Goal: Task Accomplishment & Management: Use online tool/utility

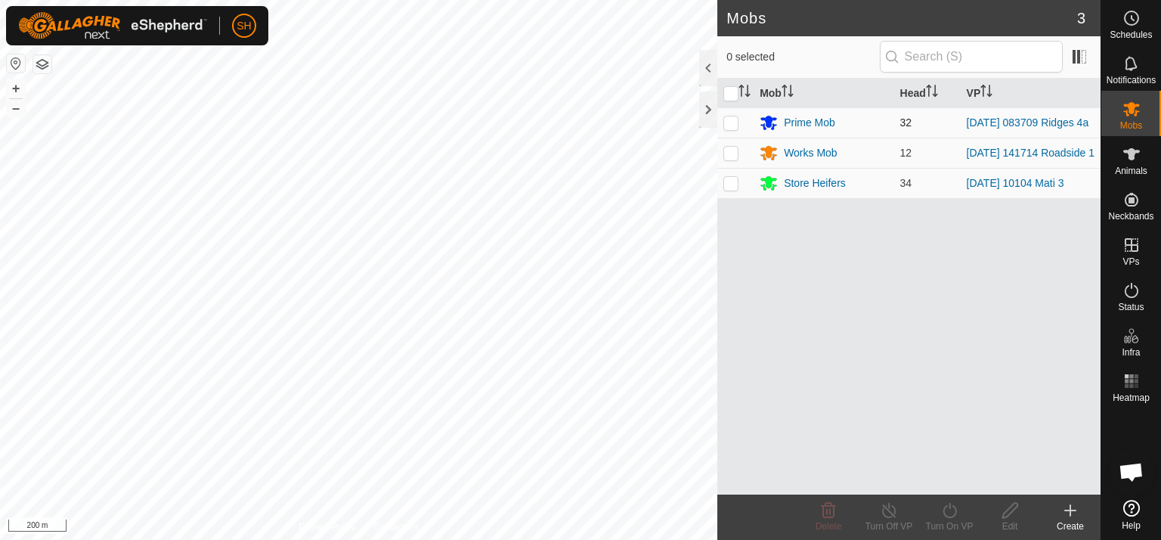
click at [732, 119] on p-checkbox at bounding box center [730, 122] width 15 height 12
checkbox input "true"
click at [946, 507] on icon at bounding box center [949, 510] width 19 height 18
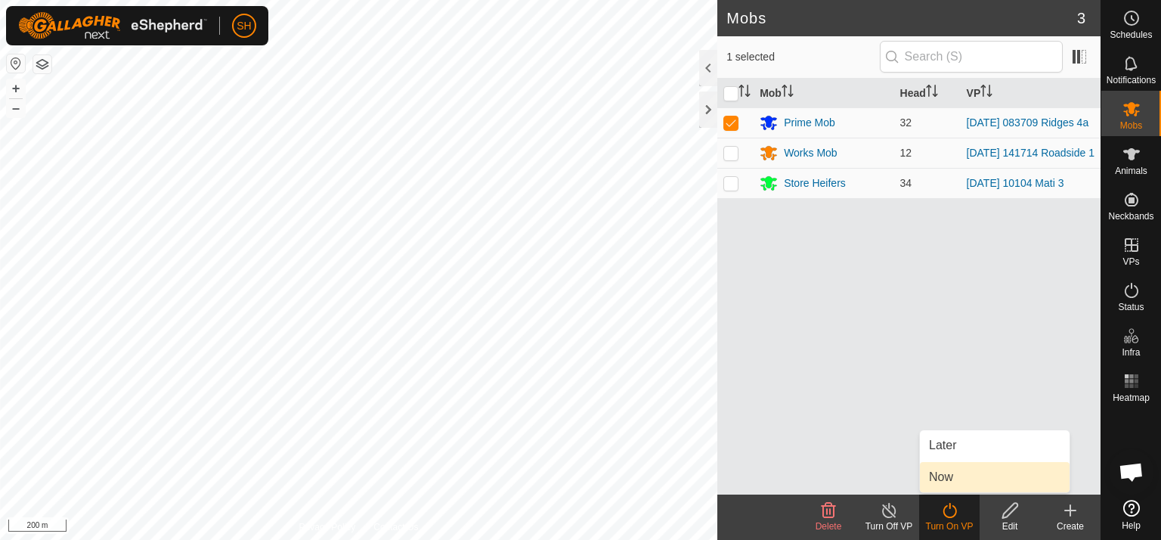
click at [964, 479] on link "Now" at bounding box center [995, 477] width 150 height 30
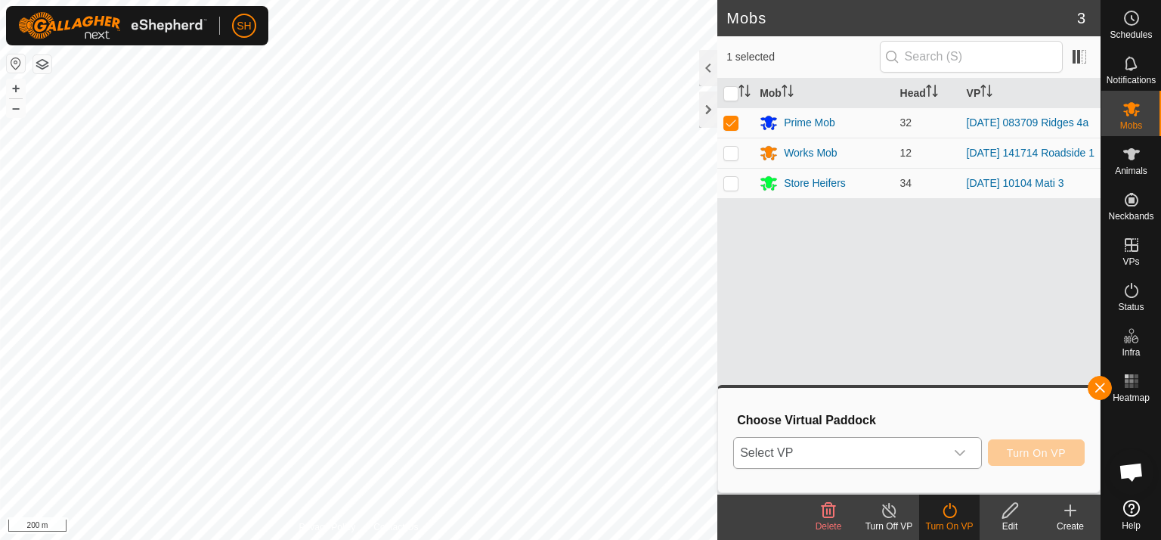
click at [964, 450] on icon "dropdown trigger" at bounding box center [960, 453] width 12 height 12
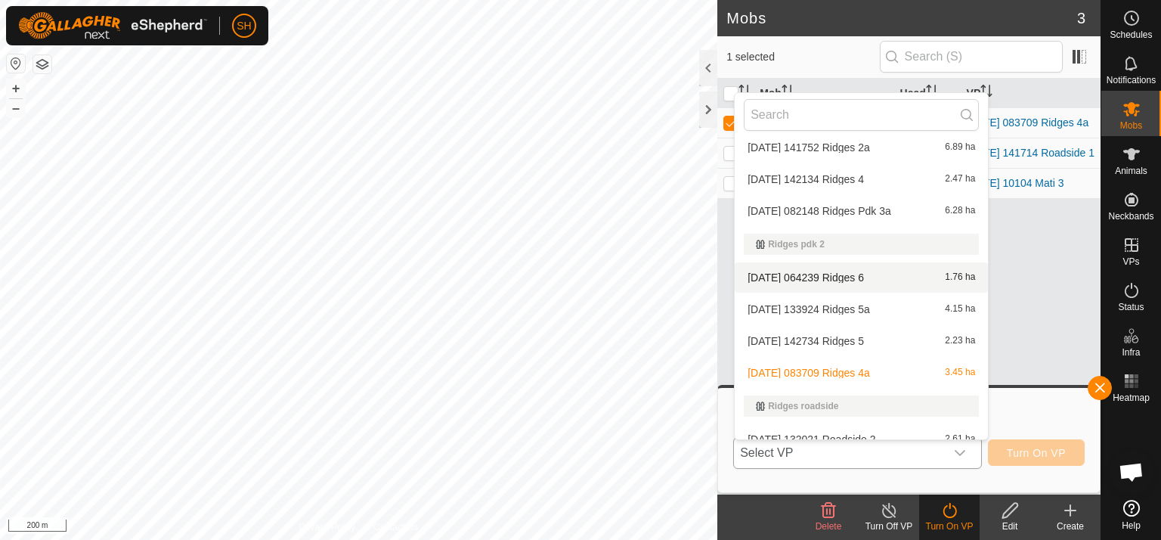
scroll to position [833, 0]
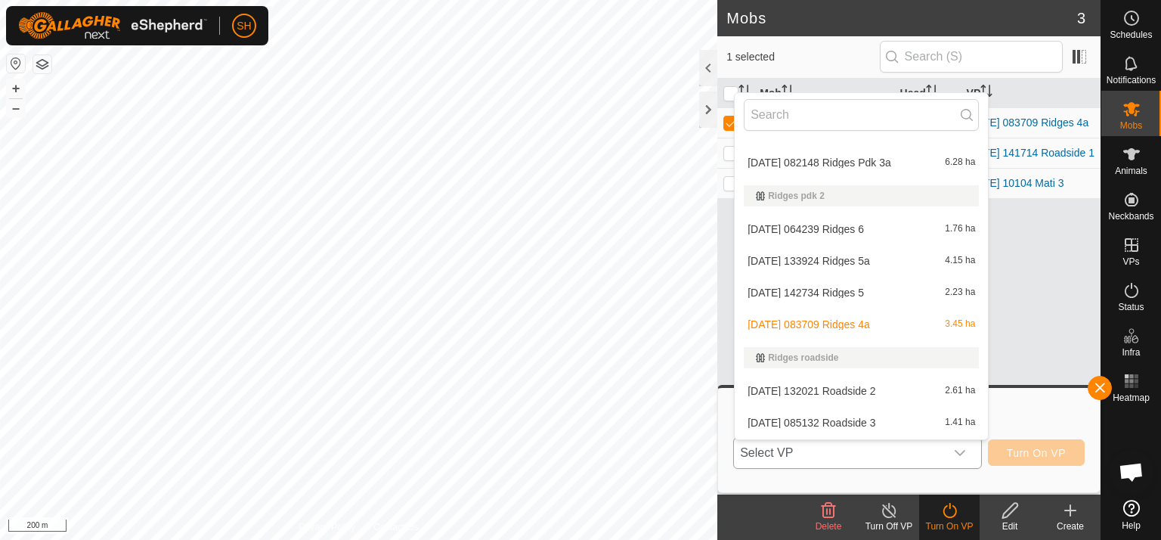
click at [838, 286] on li "[DATE] 142734 Ridges 5 2.23 ha" at bounding box center [861, 292] width 253 height 30
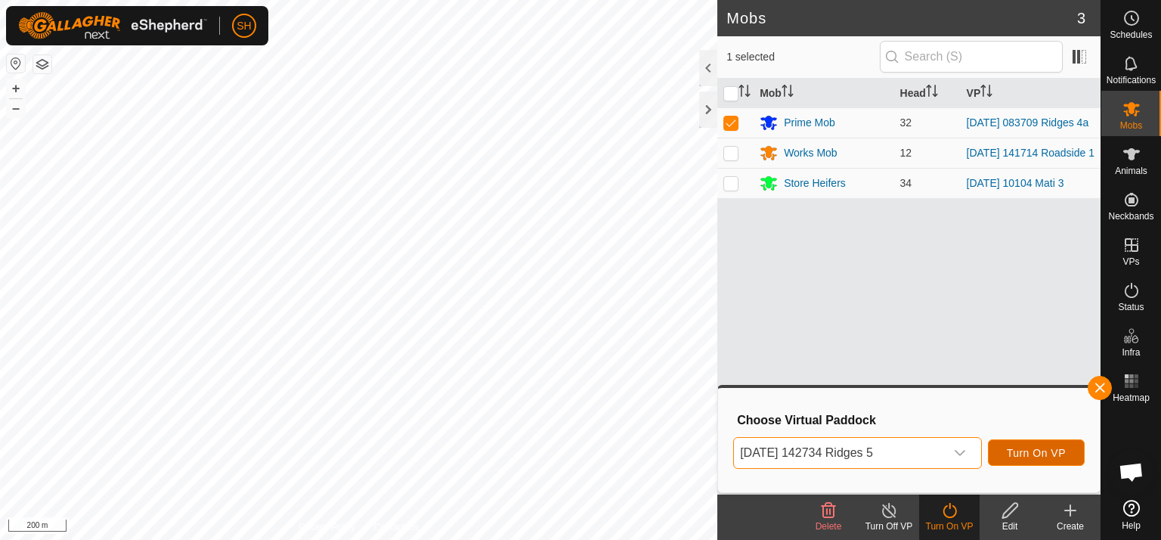
click at [1048, 456] on span "Turn On VP" at bounding box center [1036, 453] width 59 height 12
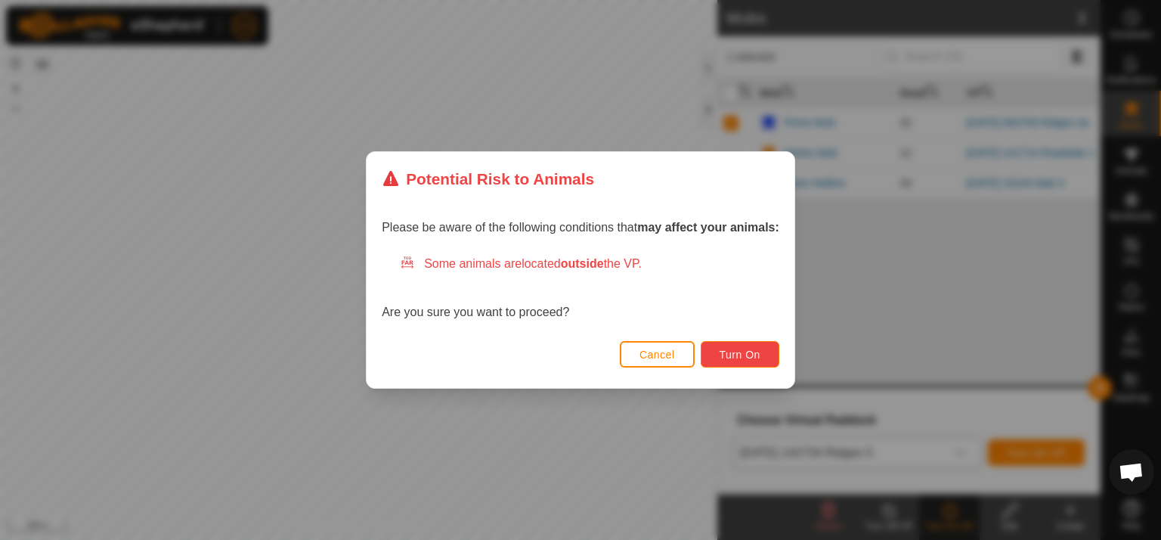
click at [747, 354] on span "Turn On" at bounding box center [740, 354] width 41 height 12
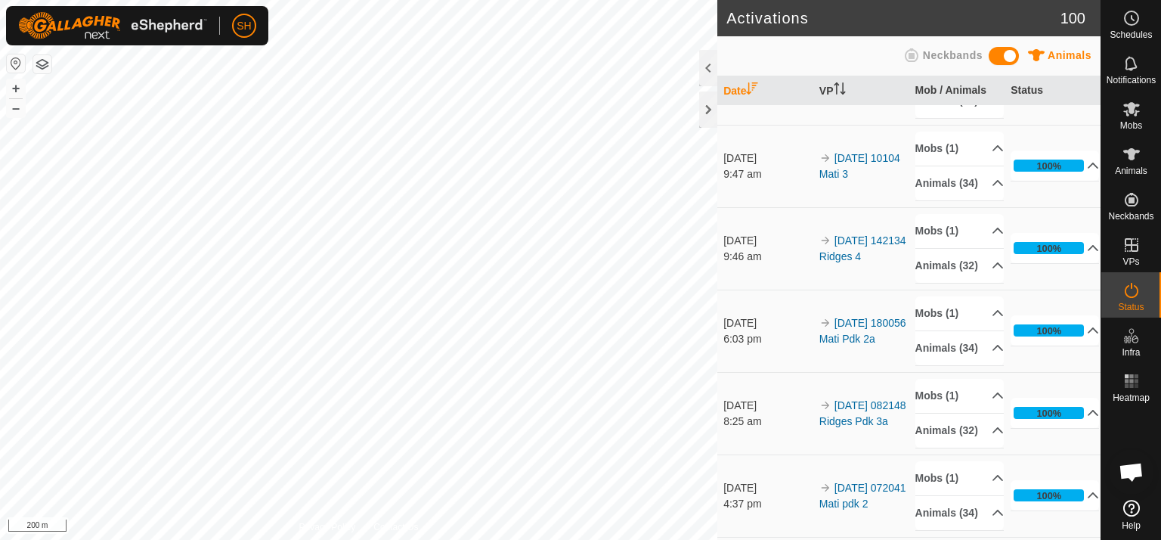
scroll to position [249, 0]
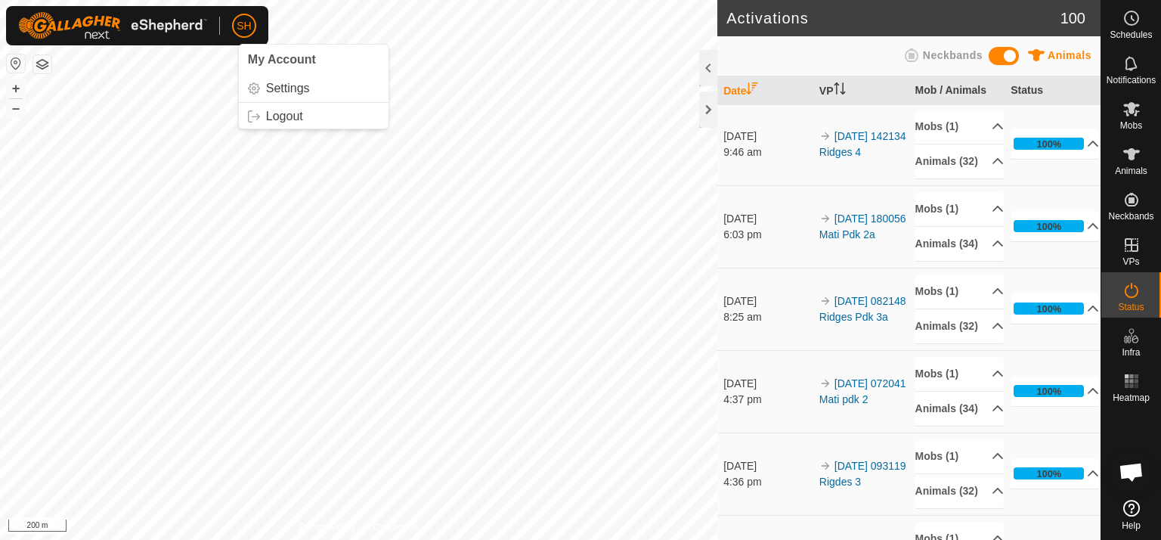
click at [238, 19] on span "SH" at bounding box center [244, 26] width 14 height 16
click at [280, 116] on link "Logout" at bounding box center [314, 116] width 150 height 24
